Goal: Transaction & Acquisition: Purchase product/service

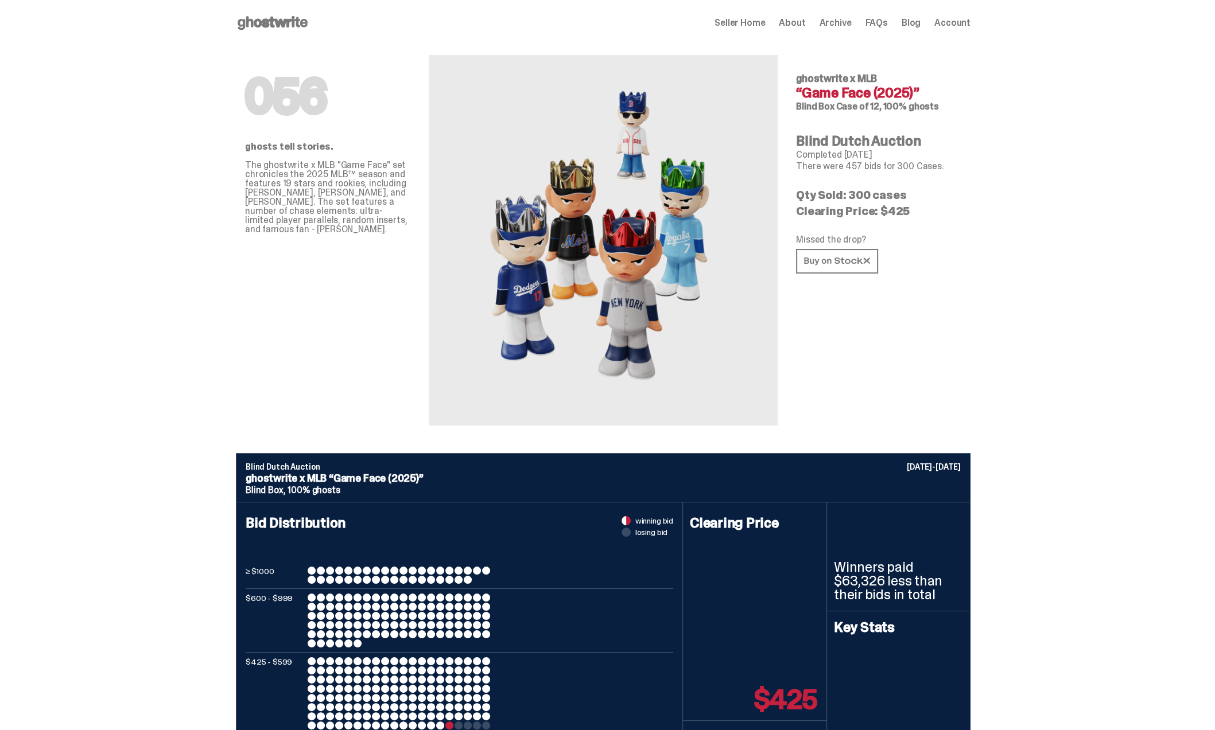
click at [290, 21] on use at bounding box center [273, 23] width 70 height 14
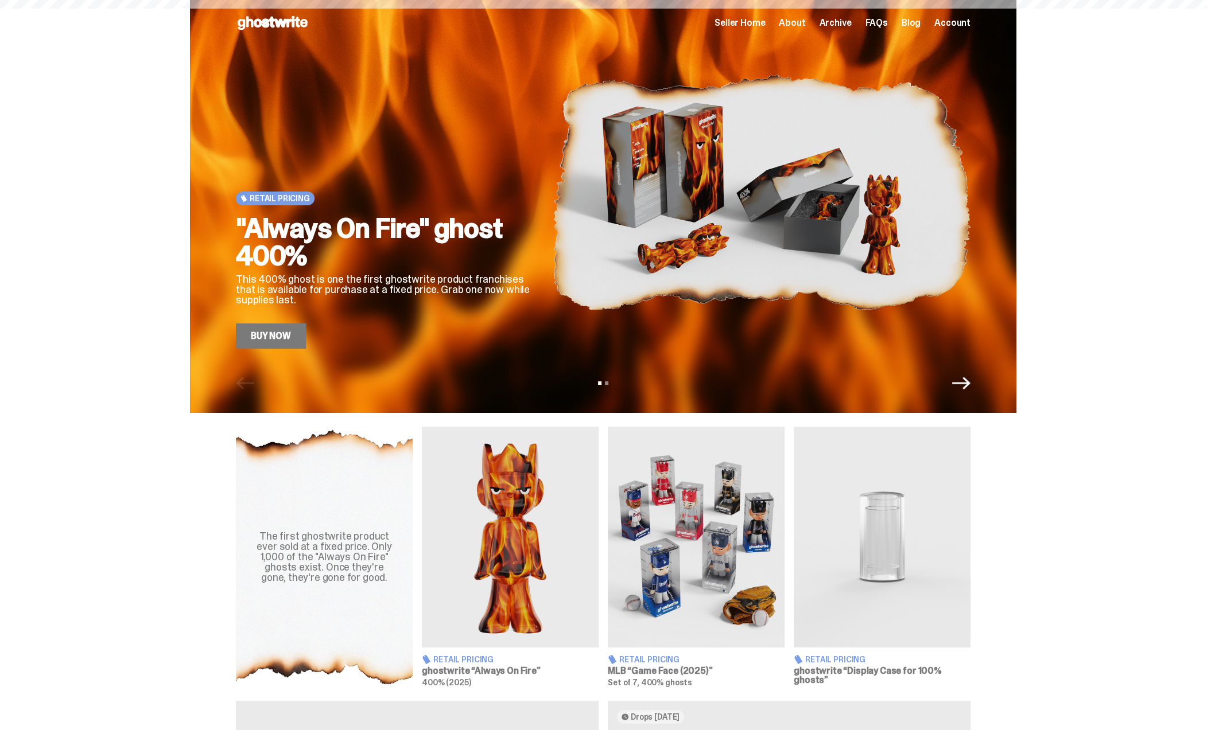
click at [683, 210] on img at bounding box center [761, 192] width 418 height 313
click at [344, 270] on div ""Always On Fire" ghost 400% This 400% ghost is one the first ghostwrite product…" at bounding box center [385, 282] width 298 height 134
click at [299, 329] on link "Buy Now" at bounding box center [271, 336] width 70 height 25
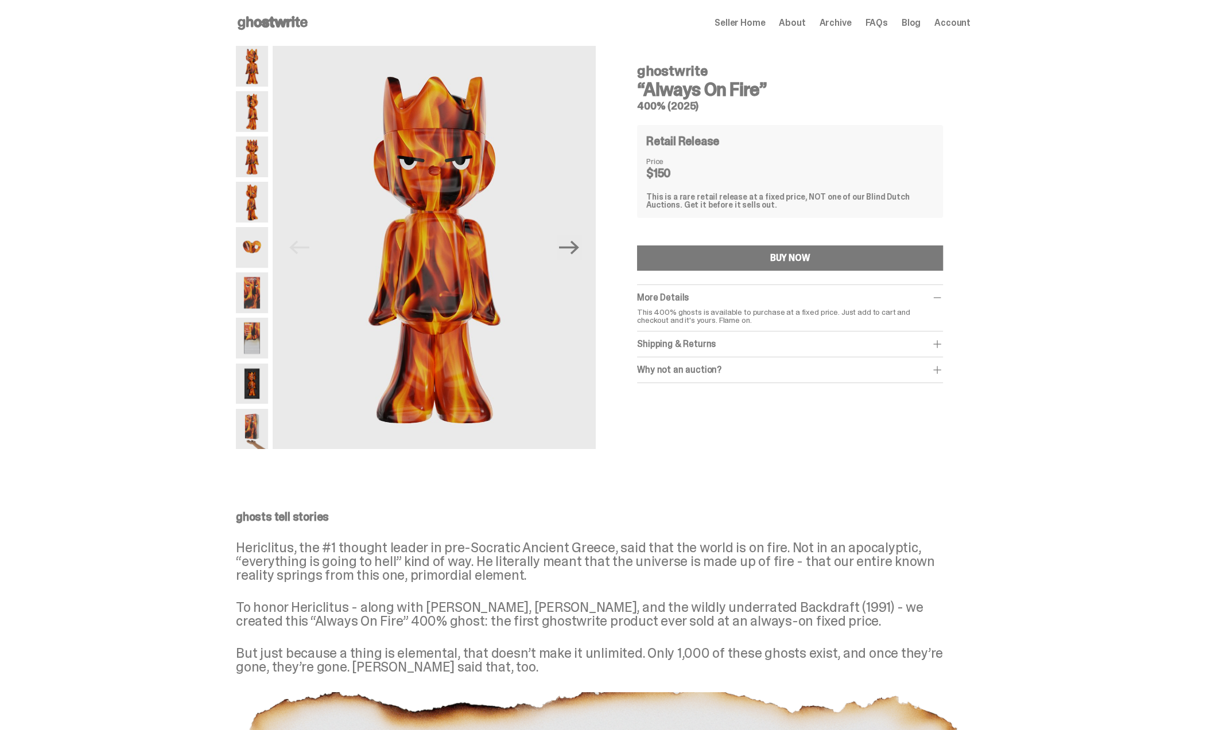
click at [99, 188] on div "ghostwrite “Always On Fire” 400% (2025) Previous Next ghostwrite “Always On Fir…" at bounding box center [603, 251] width 1206 height 410
click at [215, 419] on div "ghostwrite “Always On Fire” 400% (2025) Previous Next ghostwrite “Always On Fir…" at bounding box center [603, 251] width 1206 height 410
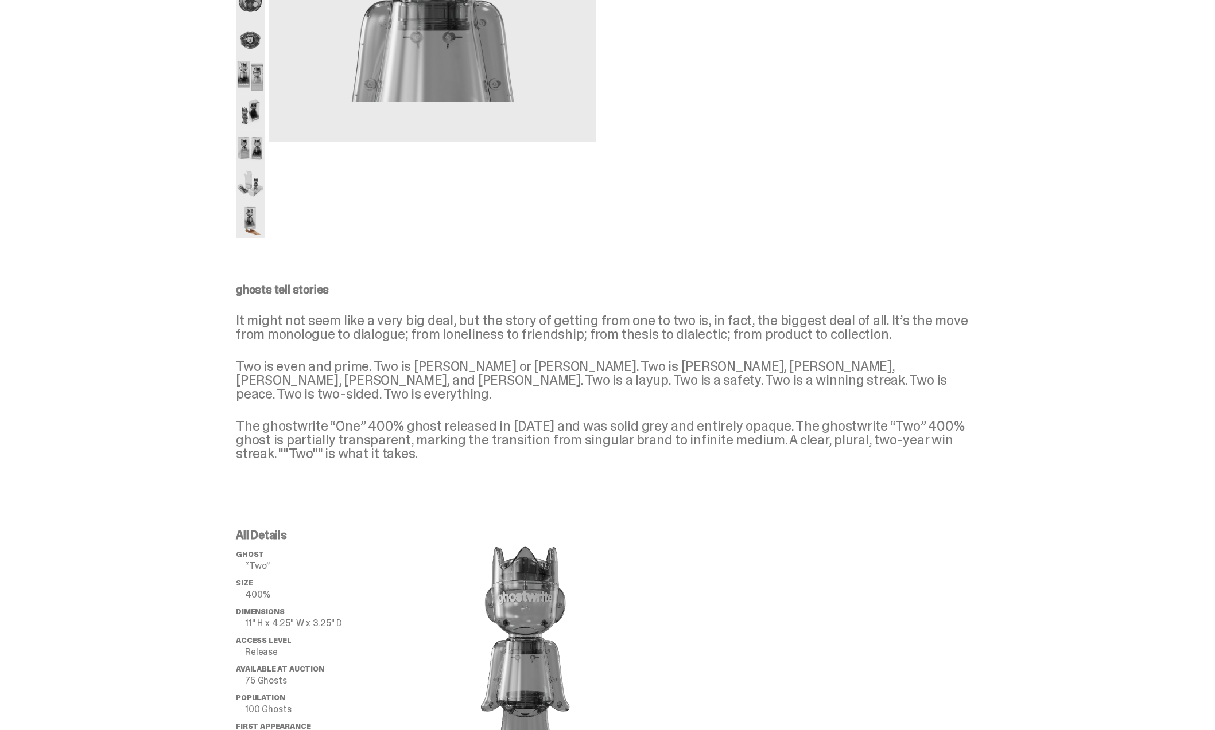
click at [125, 67] on div "ghostwrite “ghostwrite Two” 400% (2025) Previous Next ghostwrite “ghostwrite Tw…" at bounding box center [603, 669] width 1206 height 1871
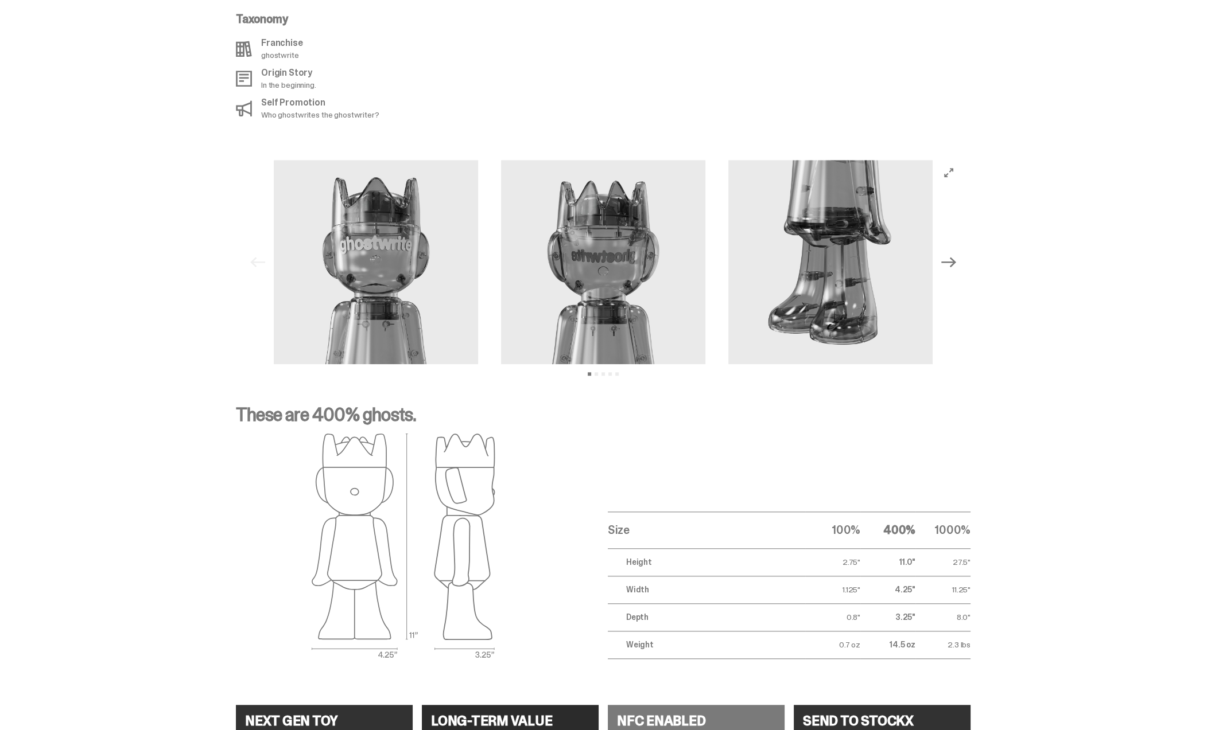
scroll to position [1118, 0]
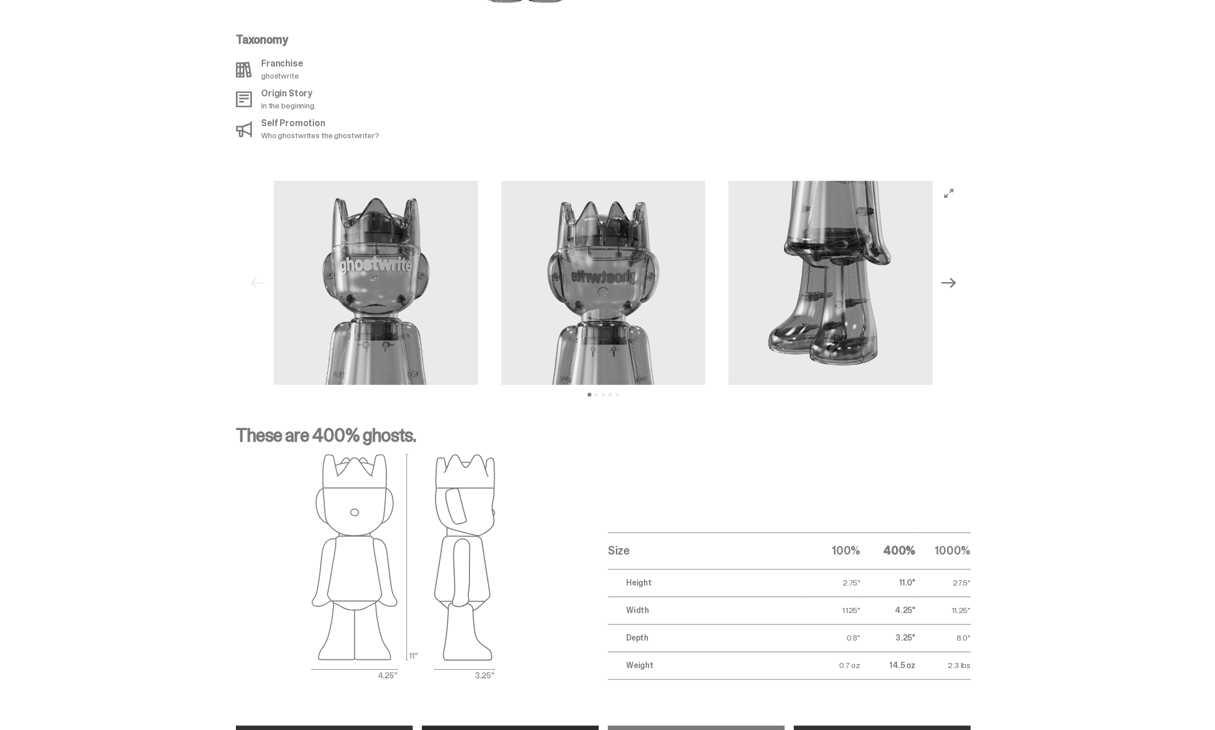
click at [952, 275] on icon "Next" at bounding box center [948, 282] width 15 height 15
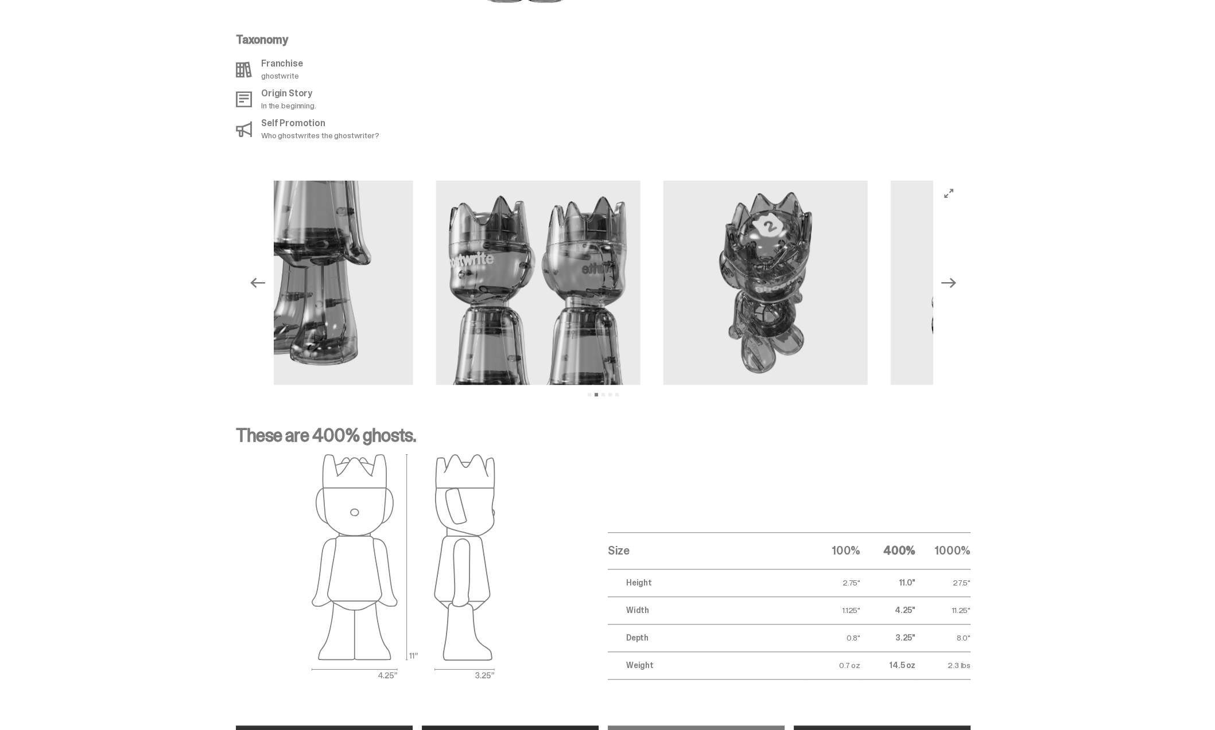
click at [954, 275] on icon "Next" at bounding box center [948, 282] width 15 height 15
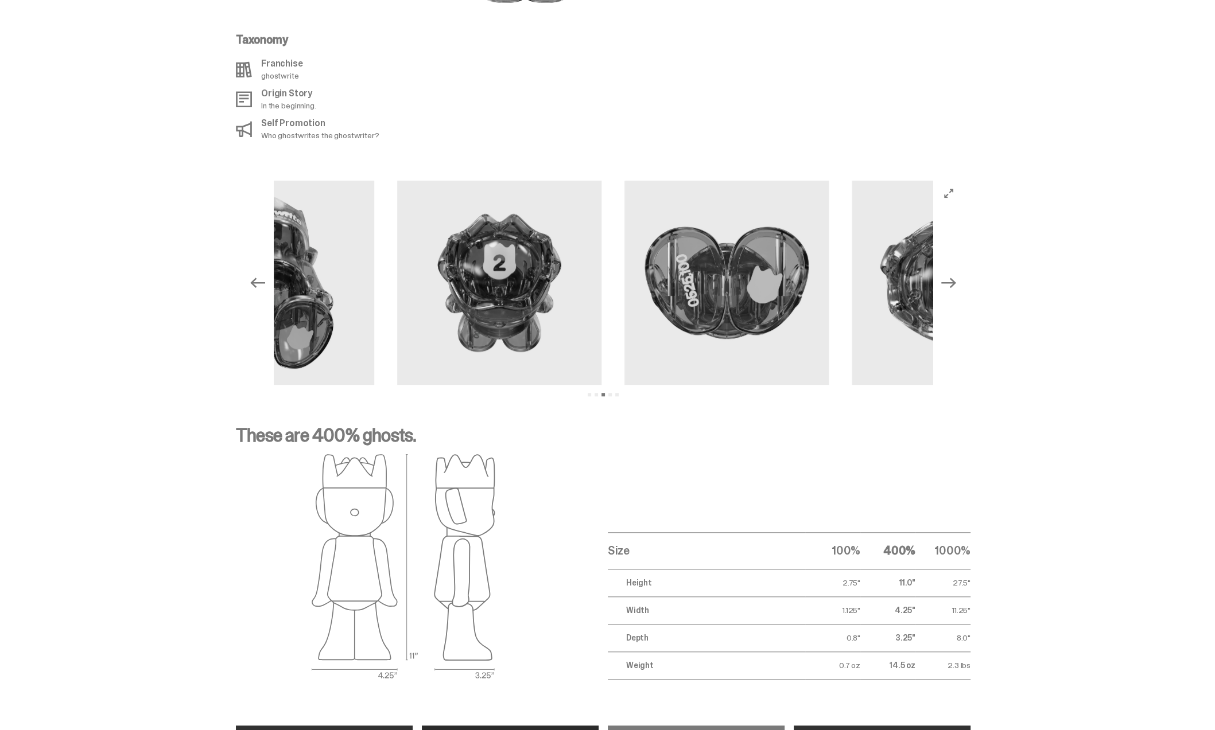
click at [954, 275] on icon "Next" at bounding box center [948, 282] width 15 height 15
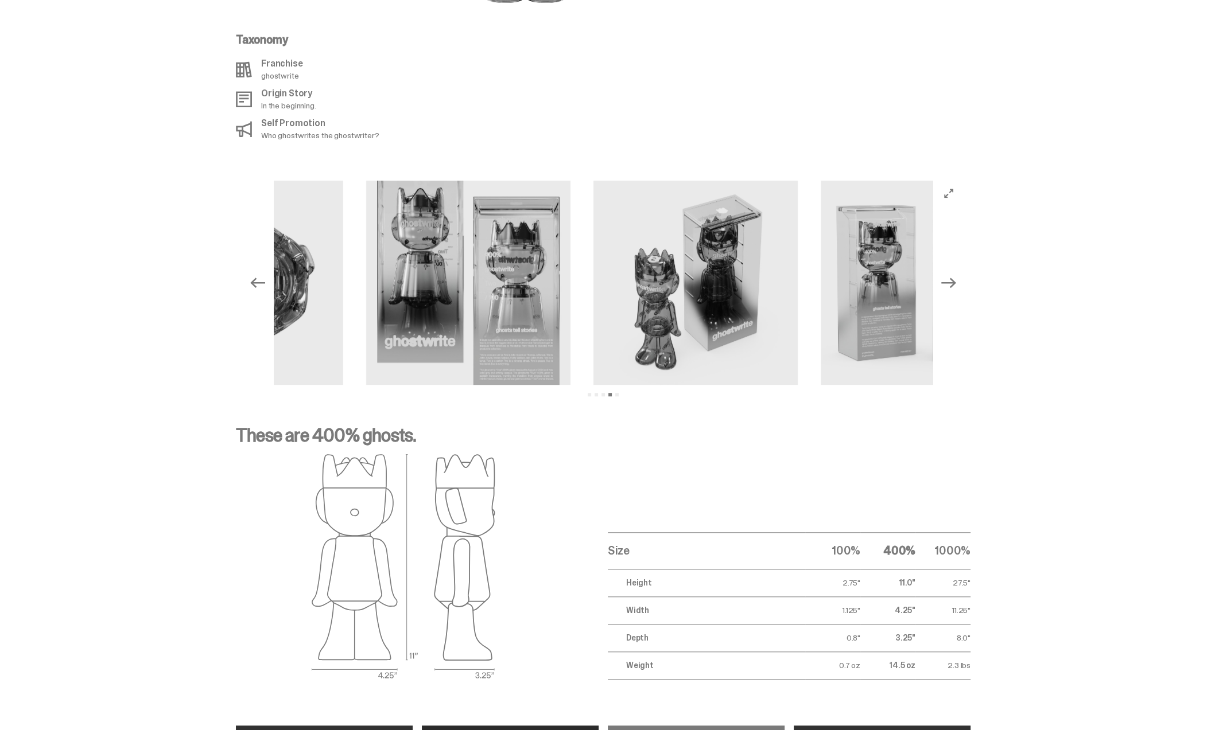
click at [954, 275] on icon "Next" at bounding box center [948, 282] width 15 height 15
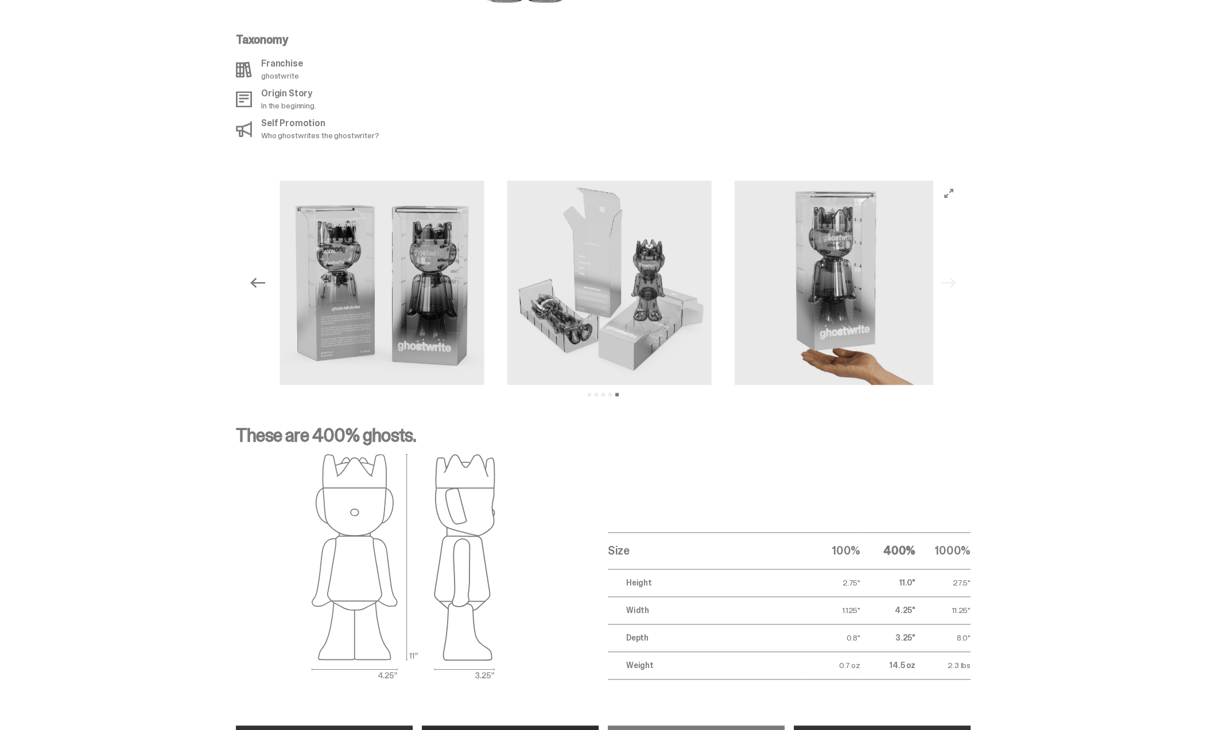
click at [954, 270] on div "Previous Next View slide 1 View slide 2 View slide 3 View slide 4 View slide 5" at bounding box center [603, 283] width 716 height 204
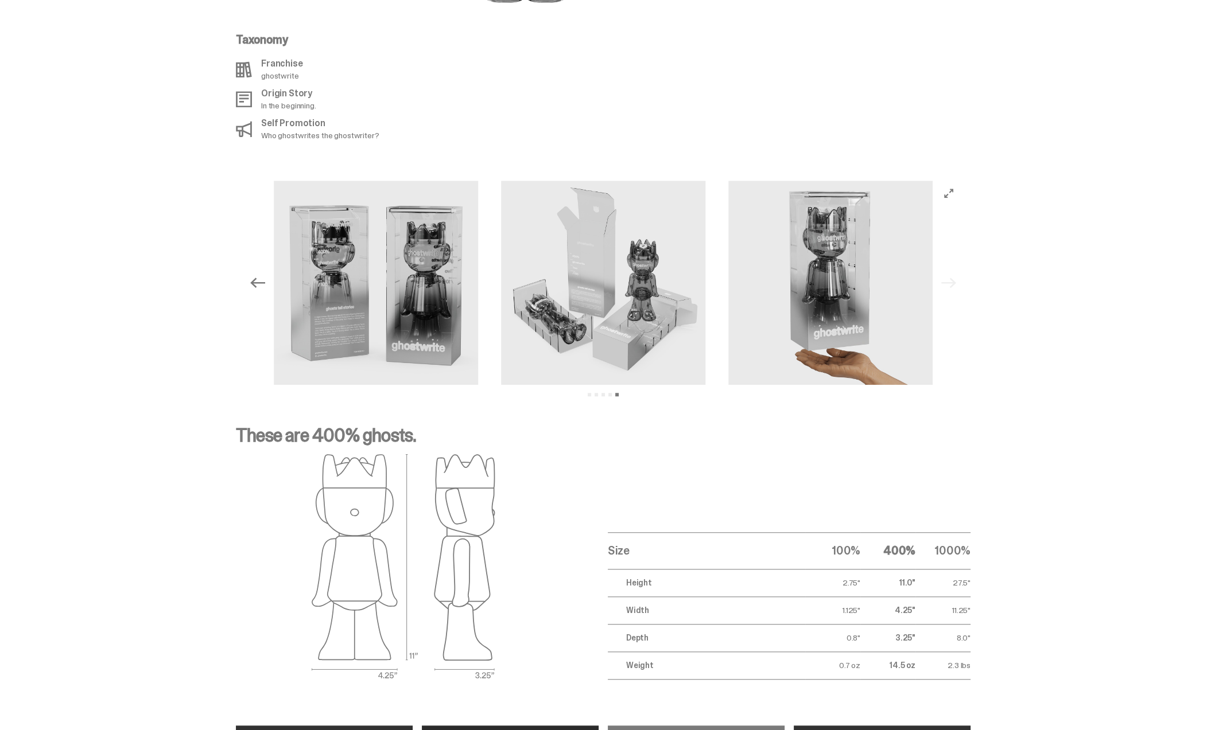
click at [254, 275] on icon "Previous" at bounding box center [257, 282] width 15 height 15
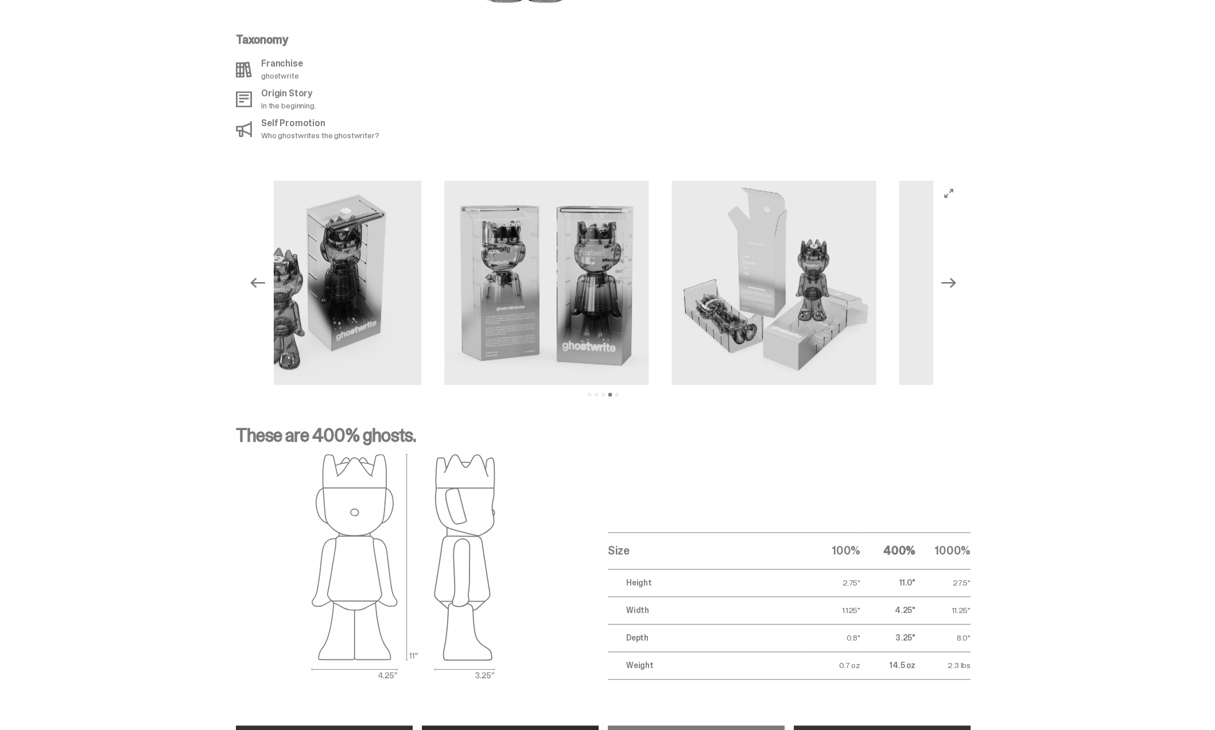
click at [254, 275] on icon "Previous" at bounding box center [257, 282] width 15 height 15
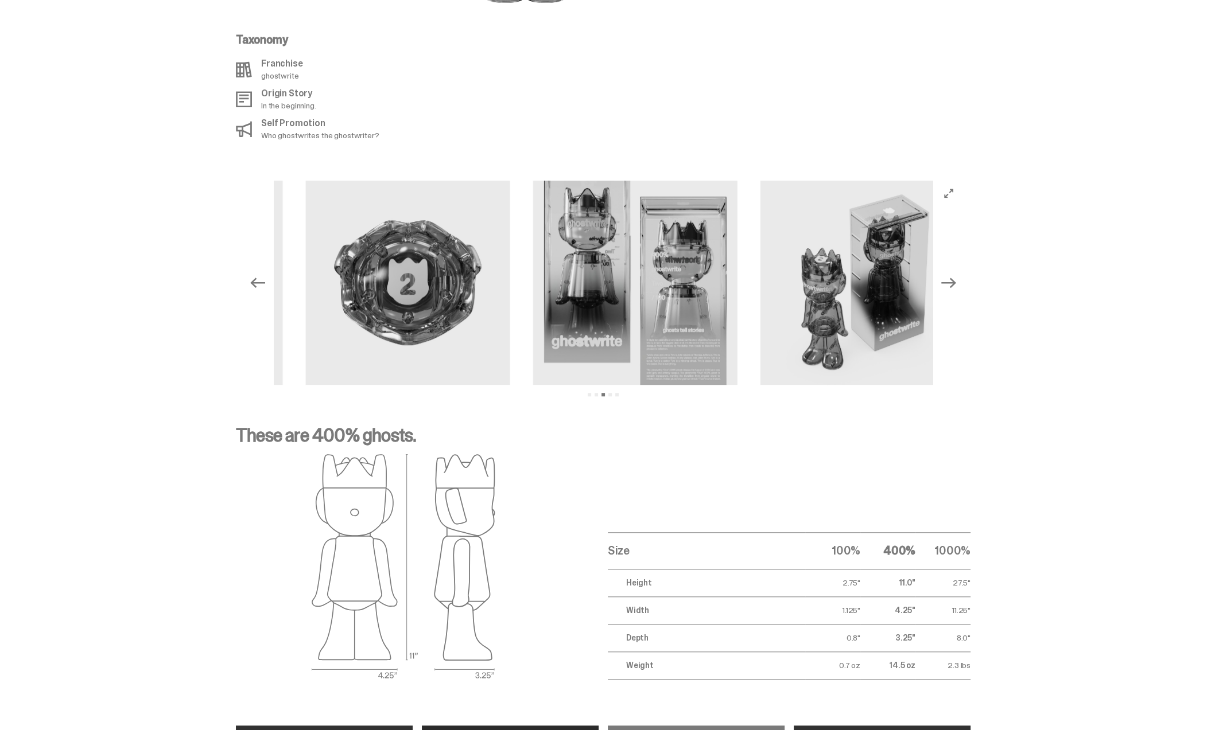
click at [254, 275] on icon "Previous" at bounding box center [257, 282] width 15 height 15
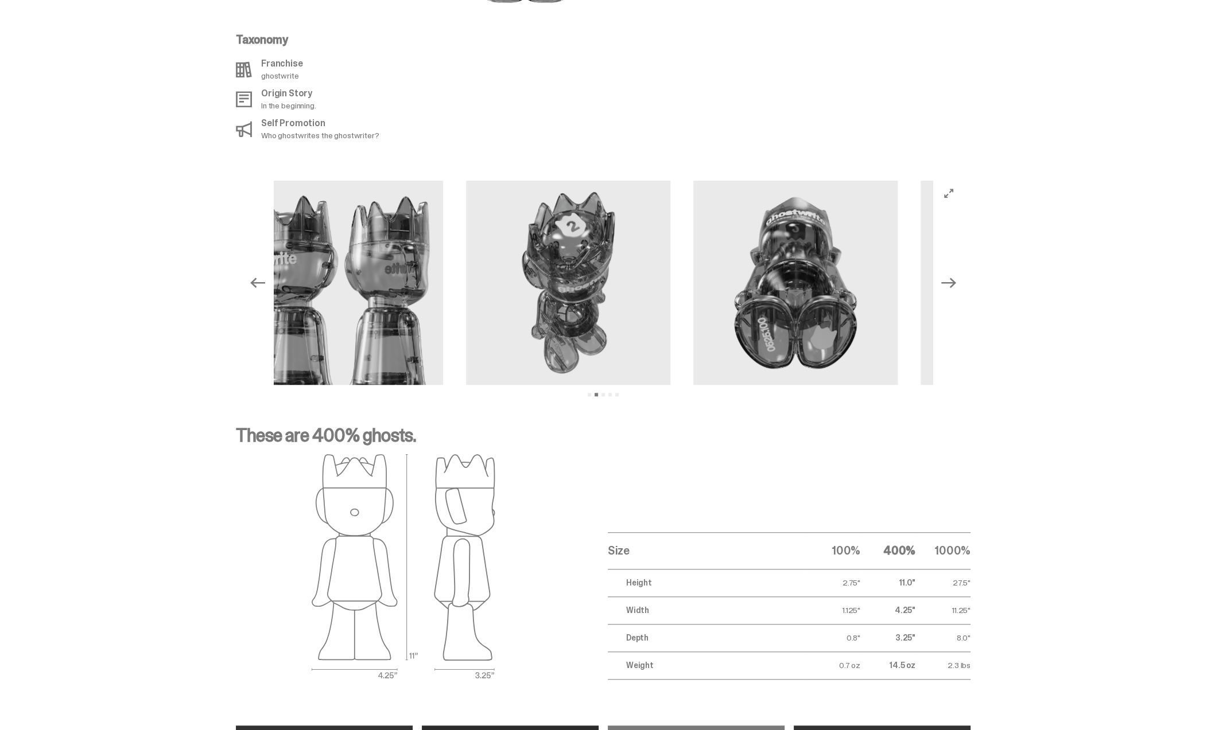
click at [254, 275] on icon "Previous" at bounding box center [257, 282] width 15 height 15
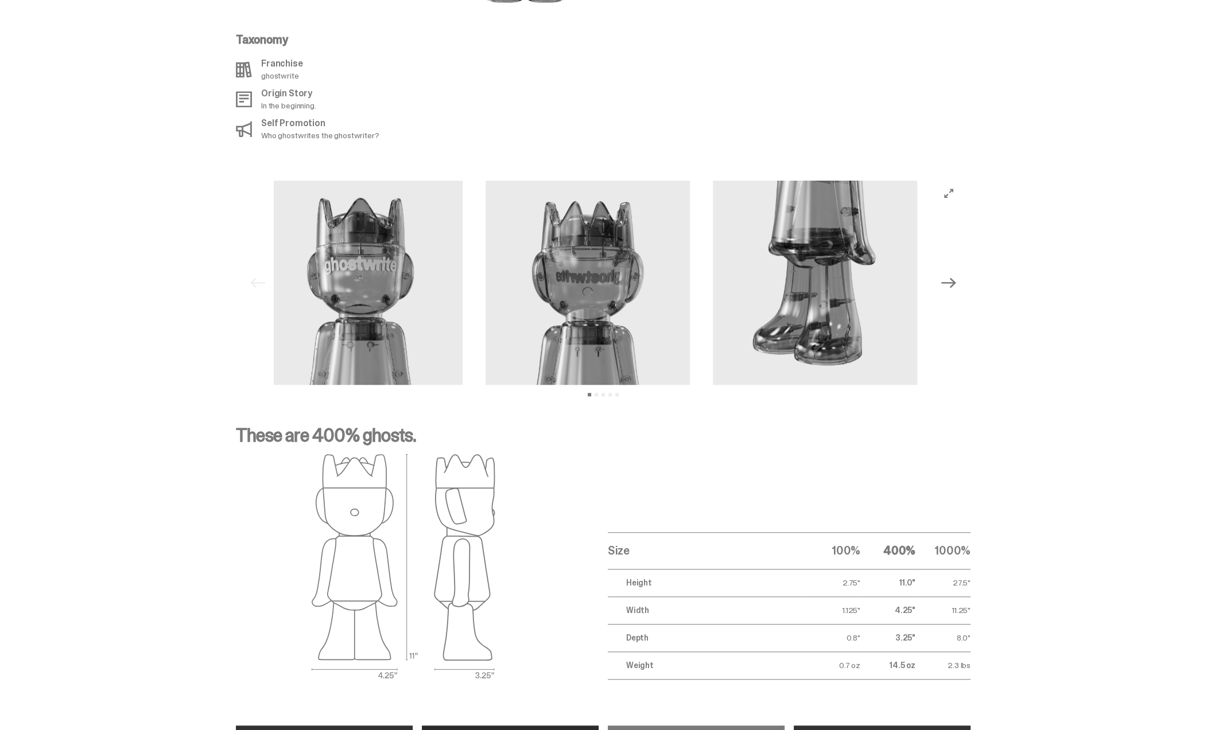
click at [254, 272] on div "Previous Next View slide 1 View slide 2 View slide 3 View slide 4 View slide 5" at bounding box center [603, 283] width 716 height 204
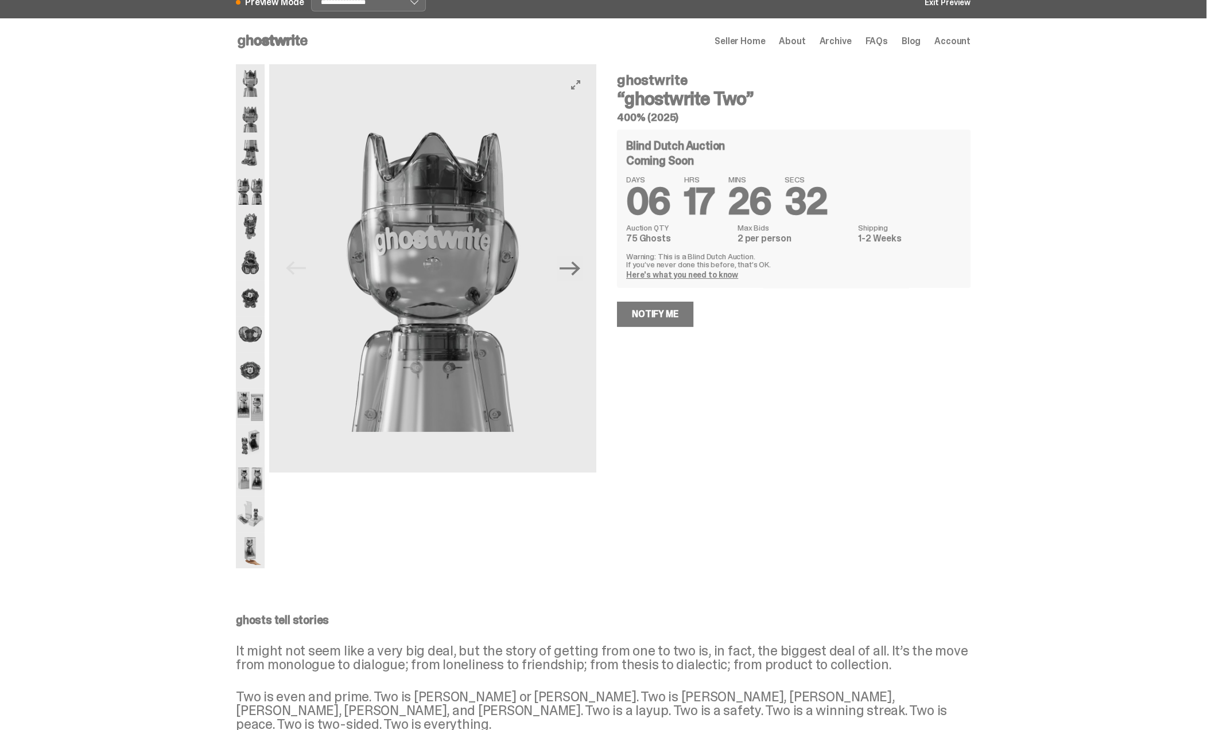
scroll to position [0, 0]
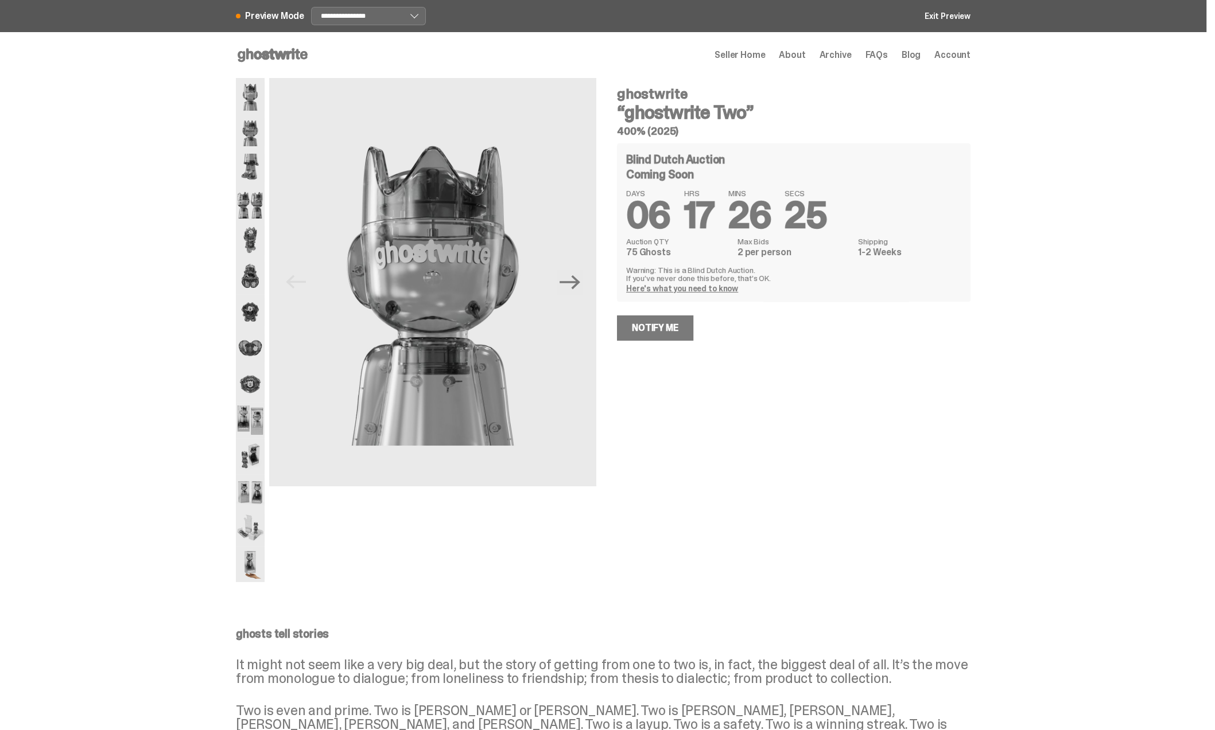
select select "********"
